Goal: Transaction & Acquisition: Download file/media

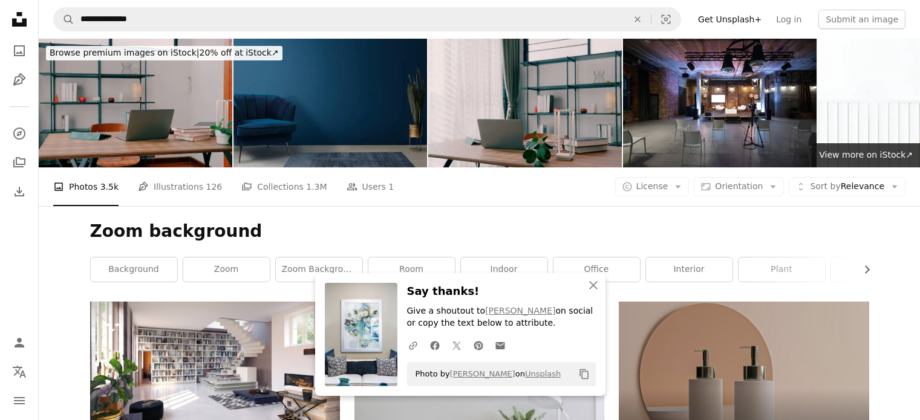
scroll to position [700, 0]
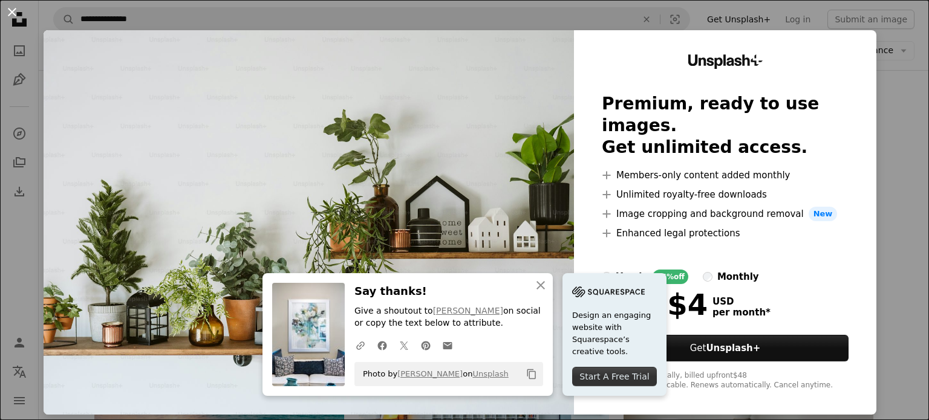
click at [10, 11] on button "An X shape" at bounding box center [12, 12] width 15 height 15
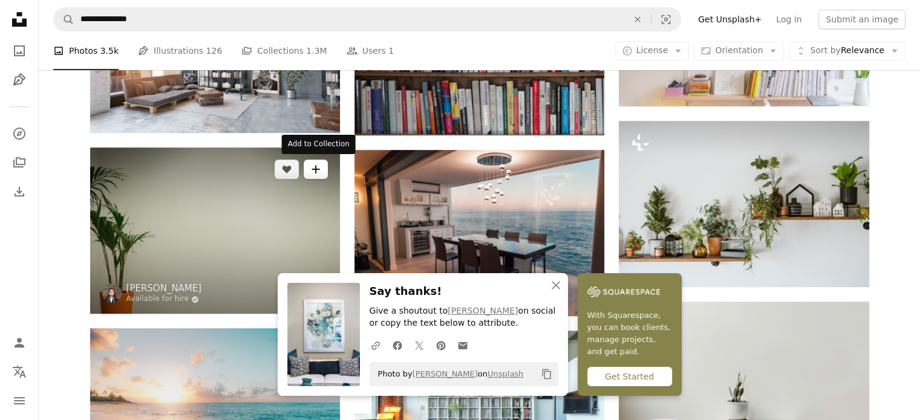
click at [322, 168] on button "A plus sign" at bounding box center [316, 169] width 24 height 19
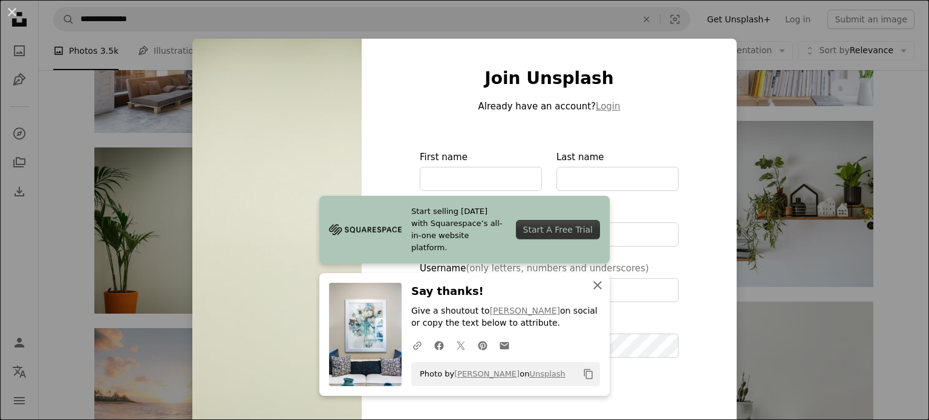
click at [594, 287] on icon "button" at bounding box center [597, 285] width 8 height 8
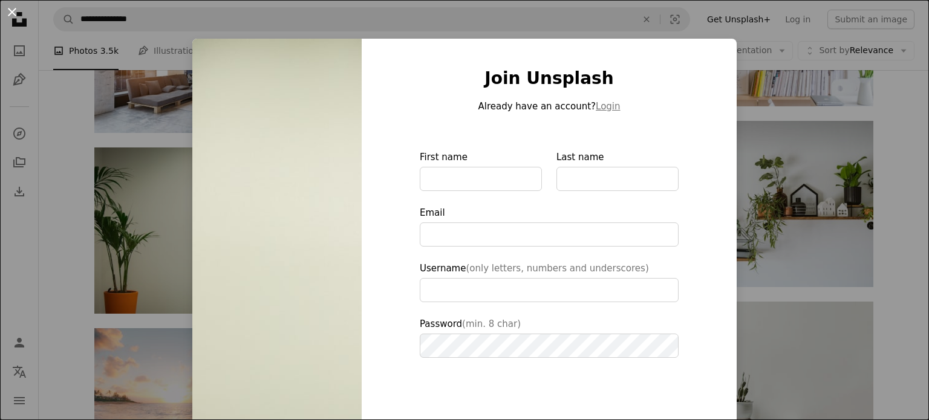
click at [5, 5] on button "An X shape" at bounding box center [12, 12] width 15 height 15
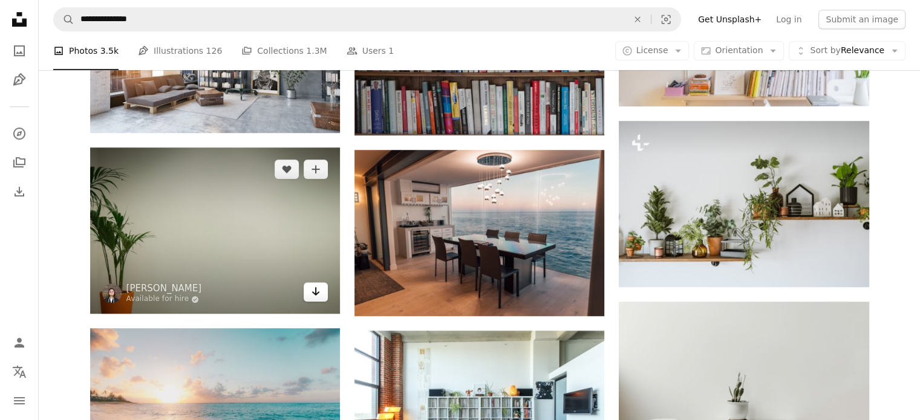
click at [319, 298] on icon "Arrow pointing down" at bounding box center [316, 291] width 10 height 15
